Goal: Task Accomplishment & Management: Manage account settings

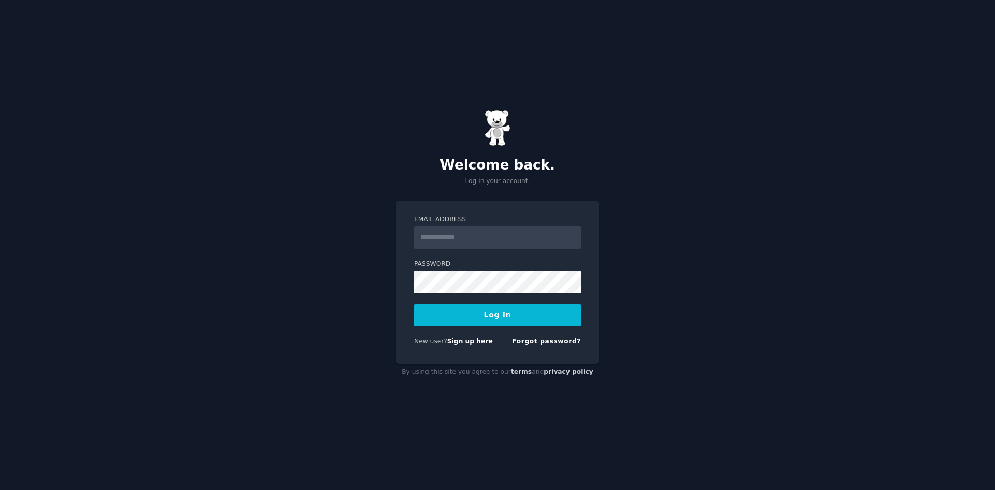
click at [0, 489] on com-1password-button at bounding box center [0, 490] width 0 height 0
type input "**********"
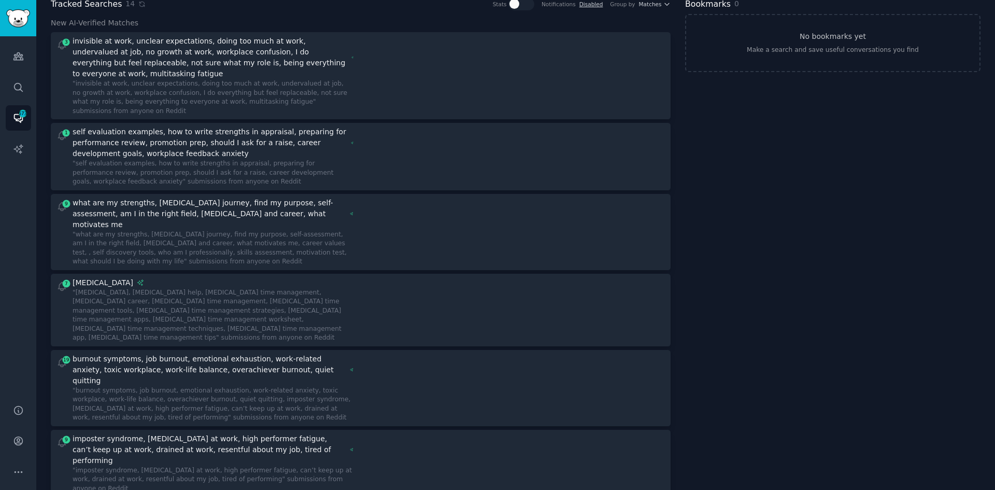
scroll to position [52, 0]
